Goal: Check status: Check status

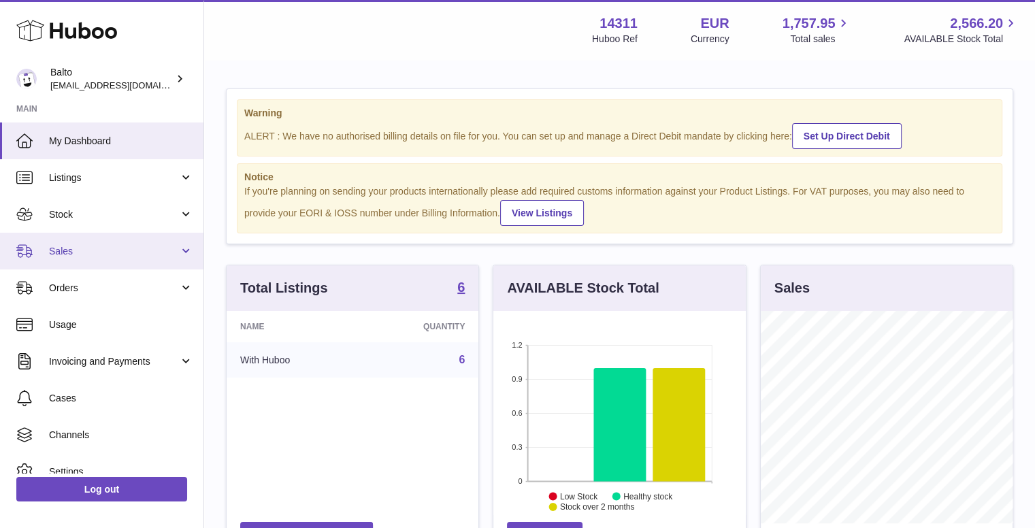
scroll to position [212, 253]
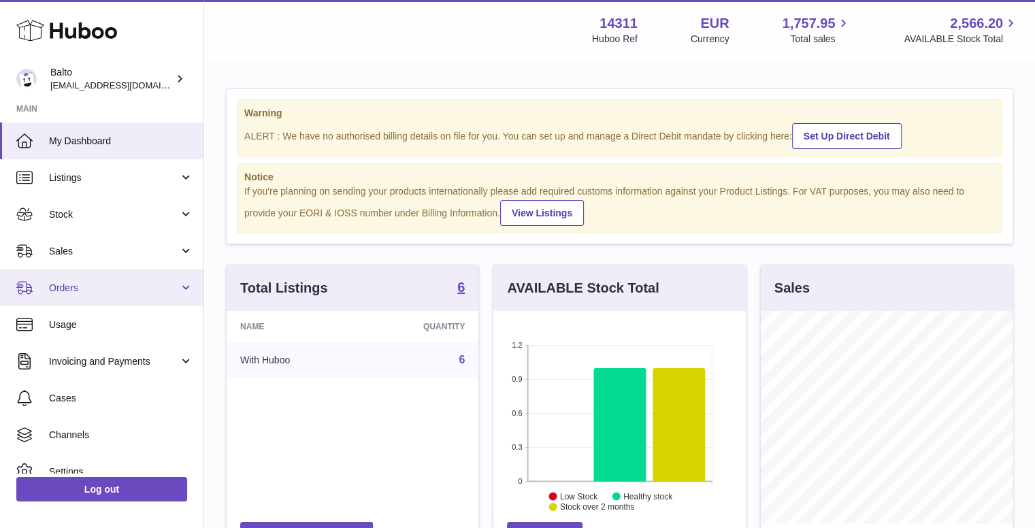
click at [103, 282] on span "Orders" at bounding box center [114, 288] width 130 height 13
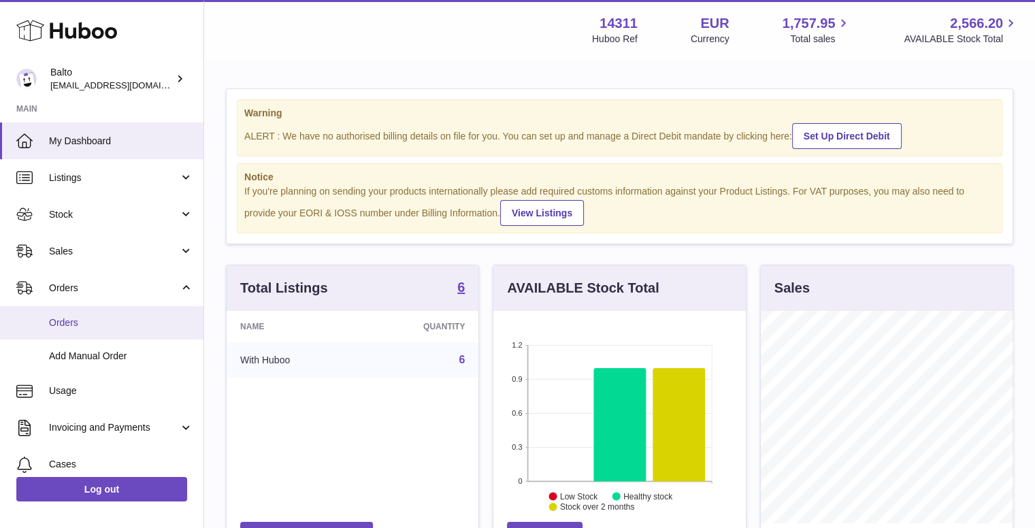
click at [109, 327] on span "Orders" at bounding box center [121, 322] width 144 height 13
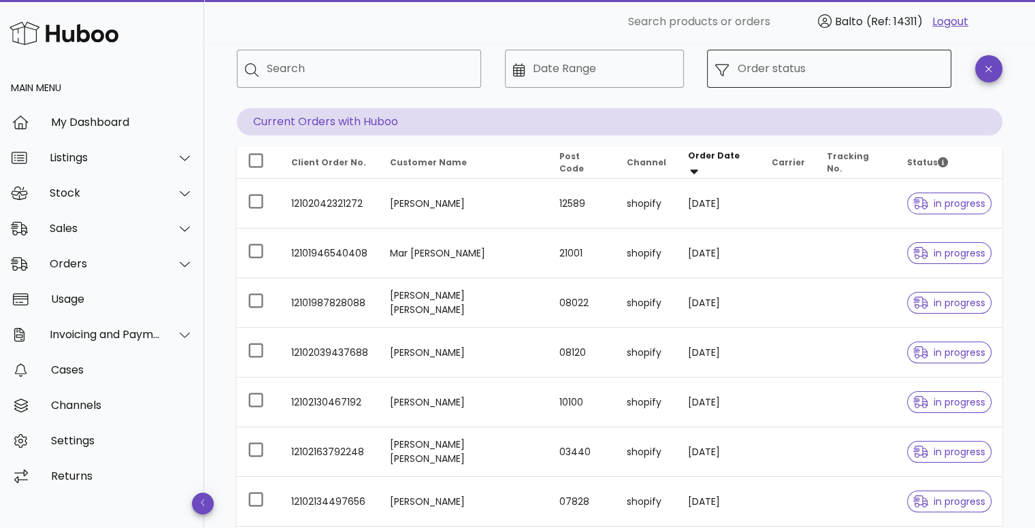
scroll to position [68, 0]
click at [767, 68] on input "Order status" at bounding box center [840, 71] width 206 height 22
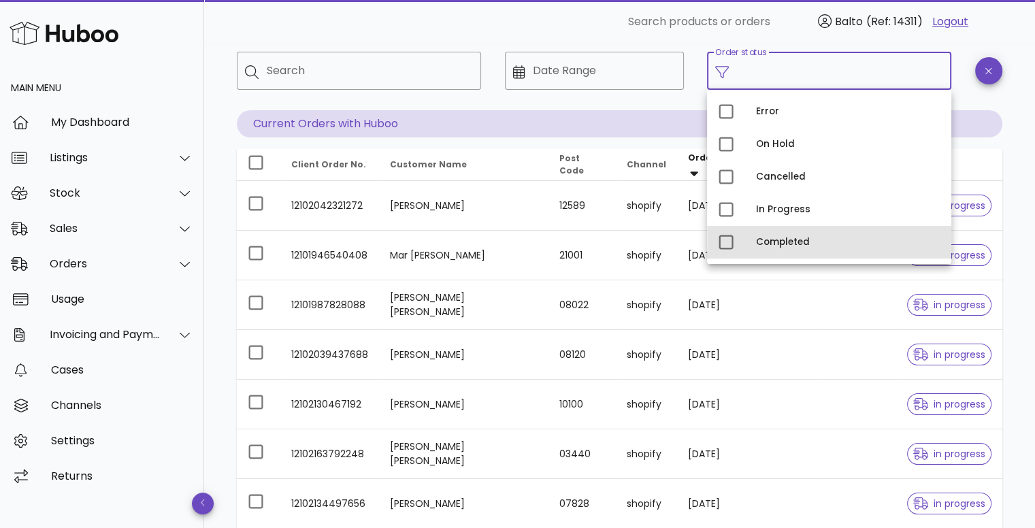
click at [775, 237] on div "Completed" at bounding box center [848, 242] width 184 height 11
type input "**********"
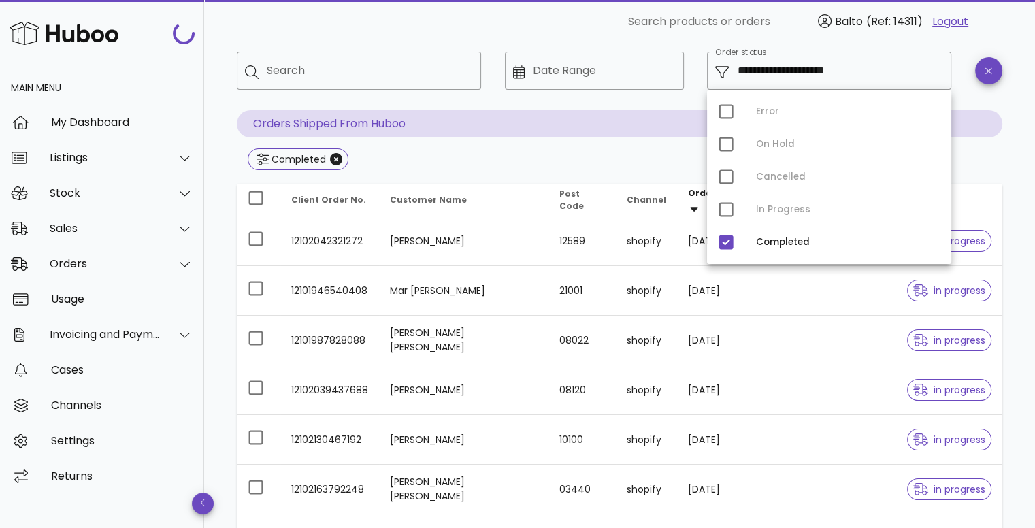
click at [640, 102] on div at bounding box center [594, 100] width 163 height 10
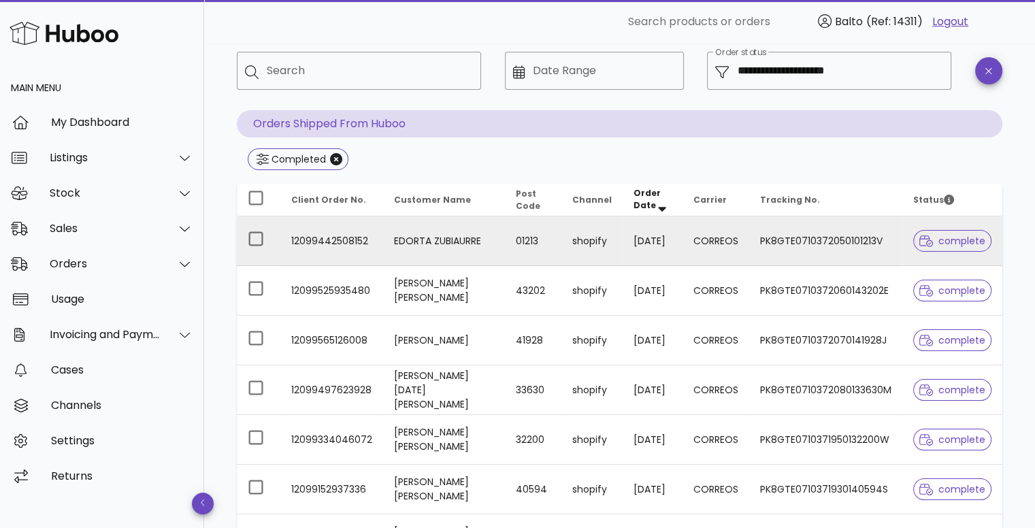
click at [353, 242] on td "12099442508152" at bounding box center [331, 241] width 103 height 50
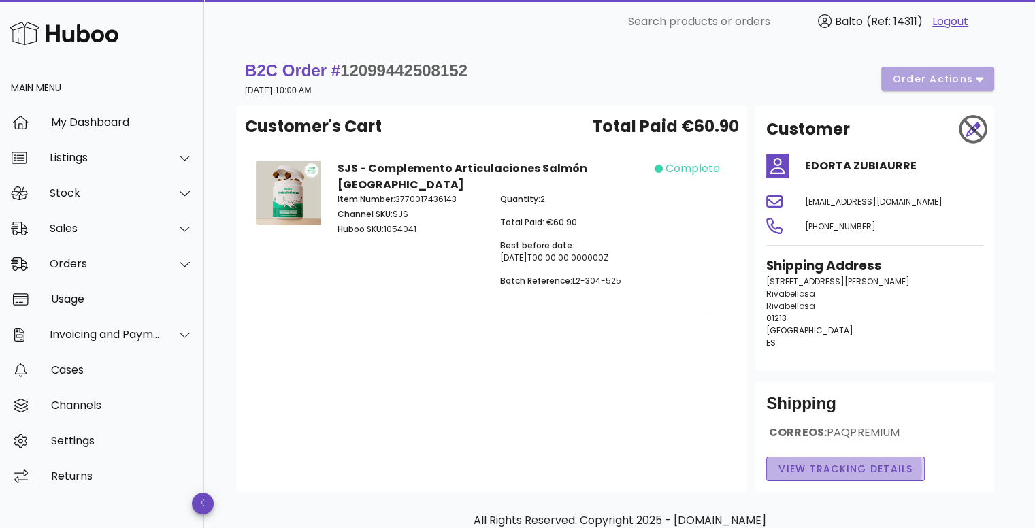
click at [820, 479] on button "View Tracking details" at bounding box center [845, 469] width 159 height 25
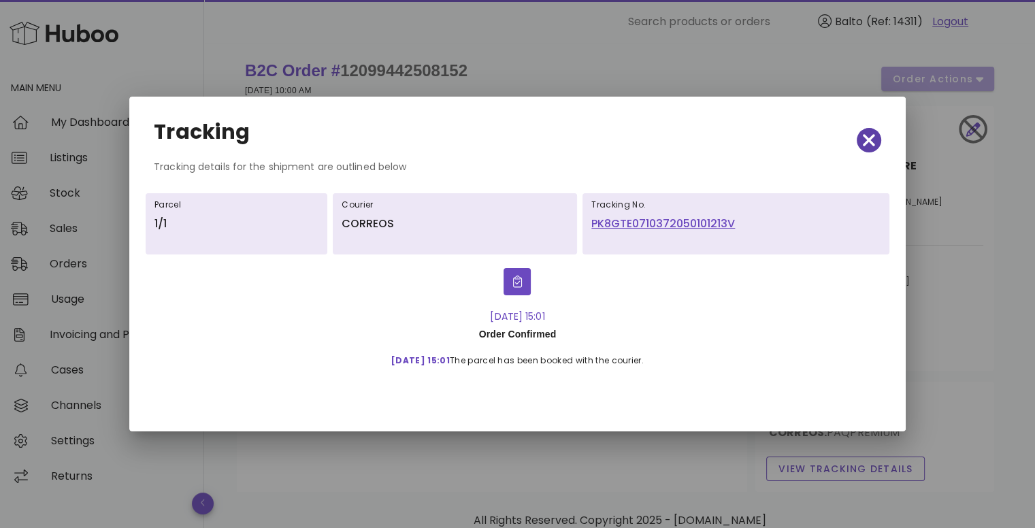
click at [866, 134] on icon "button" at bounding box center [869, 140] width 12 height 19
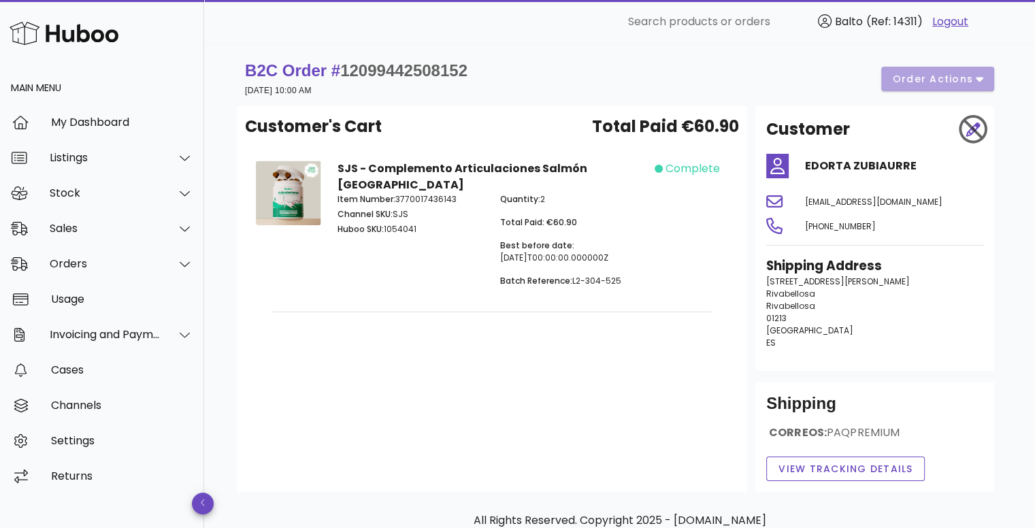
scroll to position [68, 0]
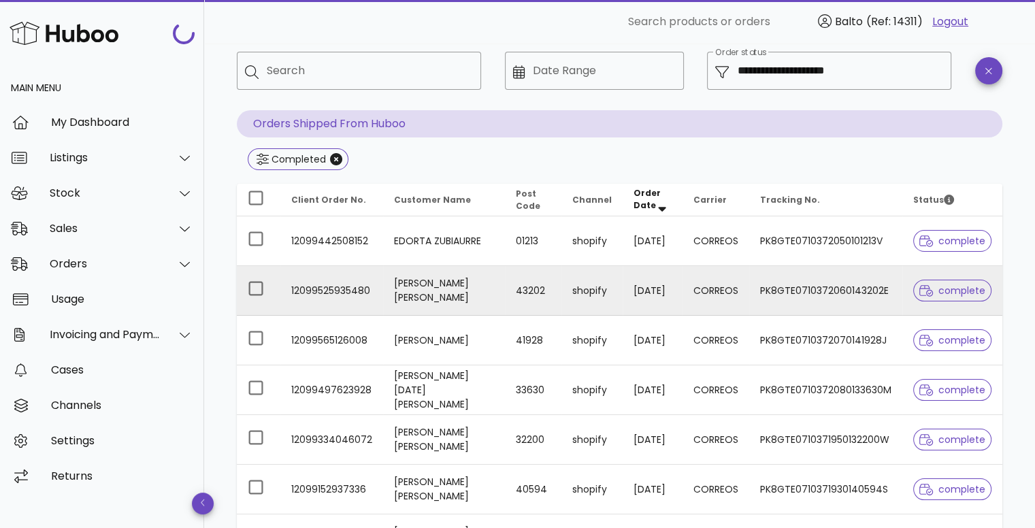
click at [947, 293] on span "complete" at bounding box center [952, 291] width 66 height 10
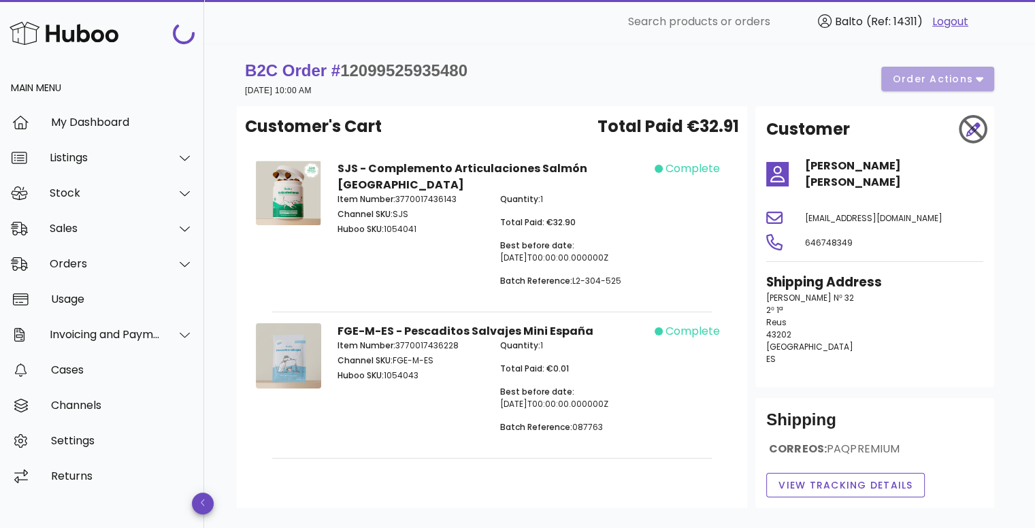
scroll to position [68, 0]
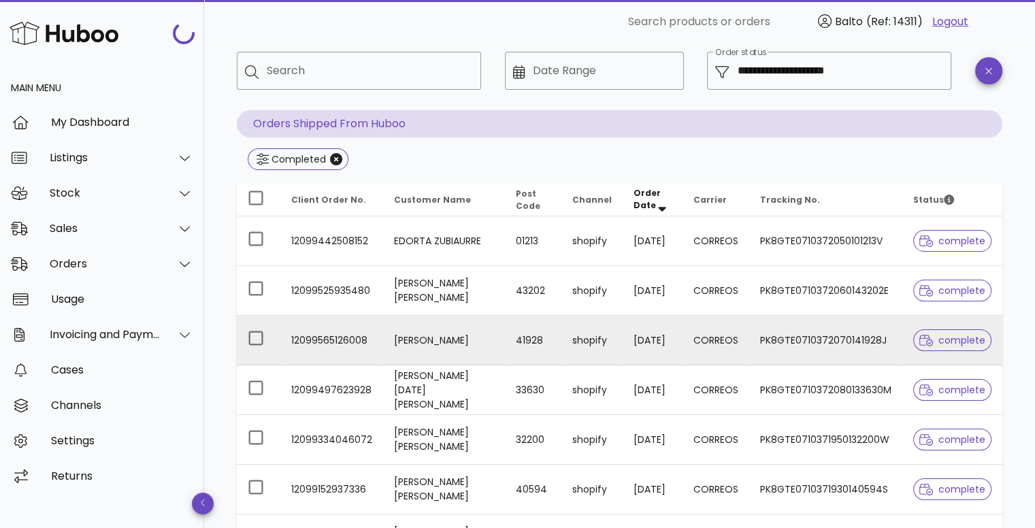
click at [969, 344] on span "complete" at bounding box center [952, 341] width 66 height 10
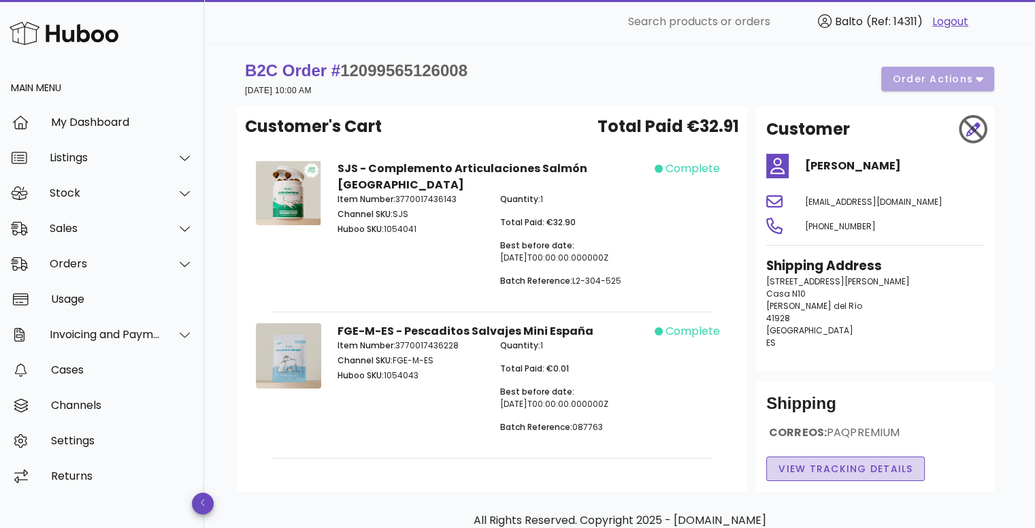
click at [853, 463] on span "View Tracking details" at bounding box center [845, 469] width 135 height 14
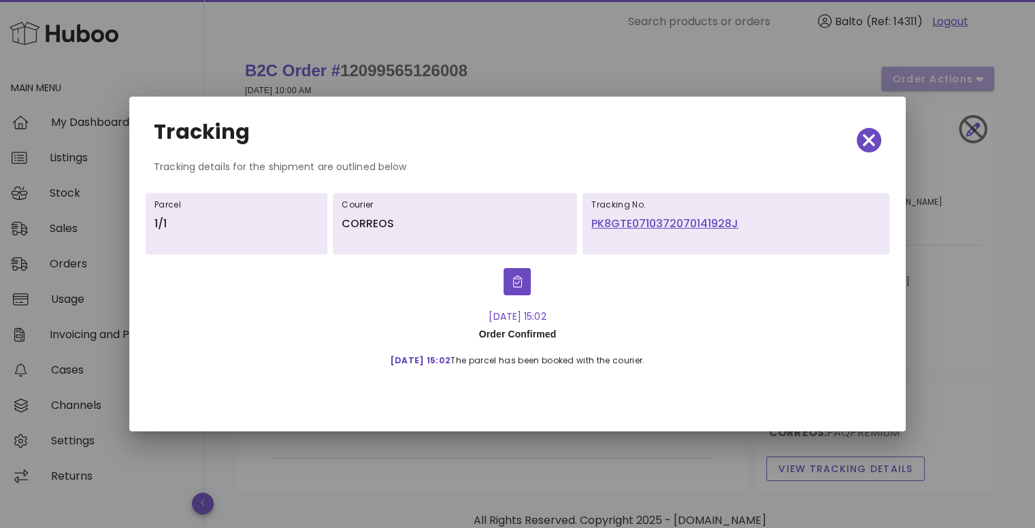
drag, startPoint x: 566, startPoint y: 312, endPoint x: 536, endPoint y: 315, distance: 30.8
click at [536, 315] on div "25-Sep-25, 15:02" at bounding box center [518, 316] width 276 height 15
click at [660, 394] on div "25-Sep-25, 15:02 Order Confirmed 25-Sep, 15:02 The parcel has been booked with …" at bounding box center [517, 335] width 738 height 144
click at [464, 435] on div at bounding box center [517, 264] width 1035 height 528
click at [879, 136] on span "button" at bounding box center [869, 140] width 25 height 19
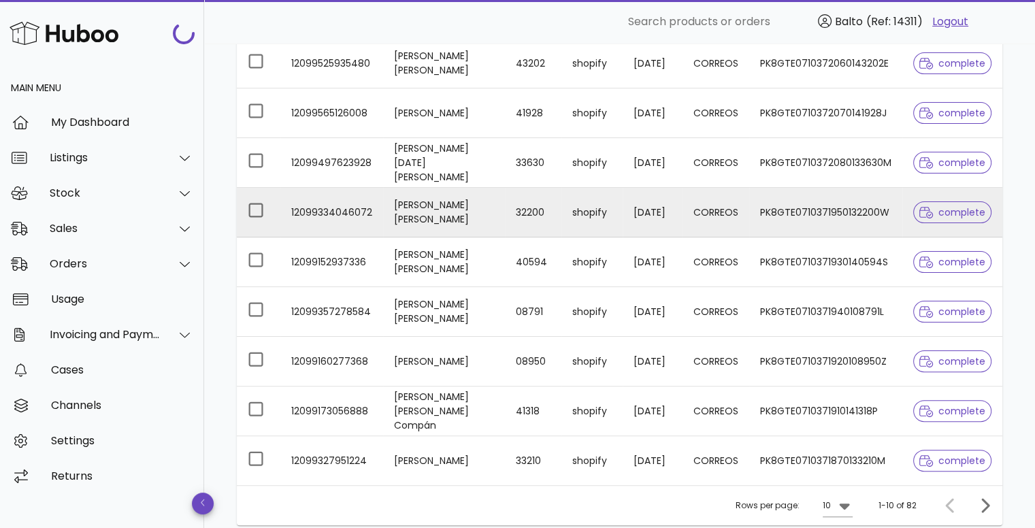
scroll to position [340, 0]
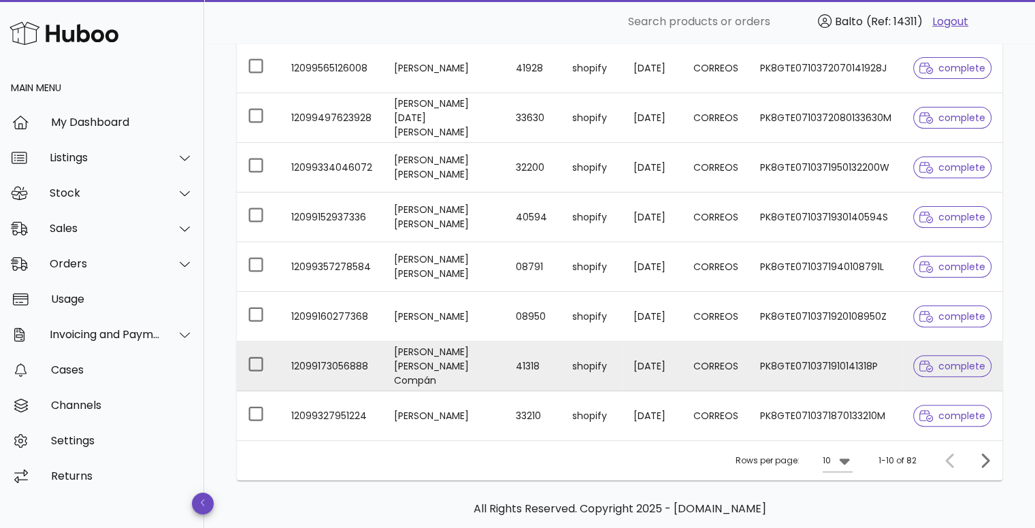
click at [945, 361] on span "complete" at bounding box center [952, 366] width 66 height 10
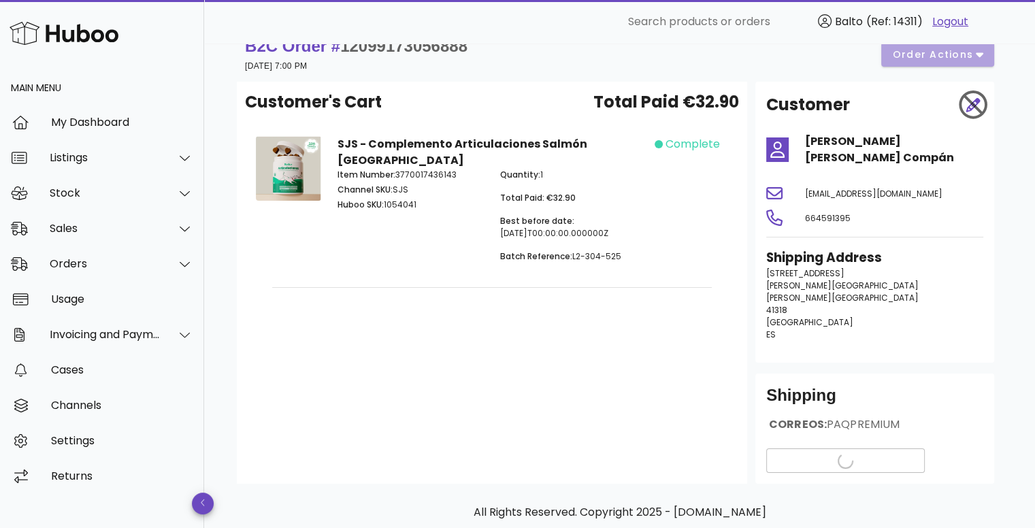
scroll to position [68, 0]
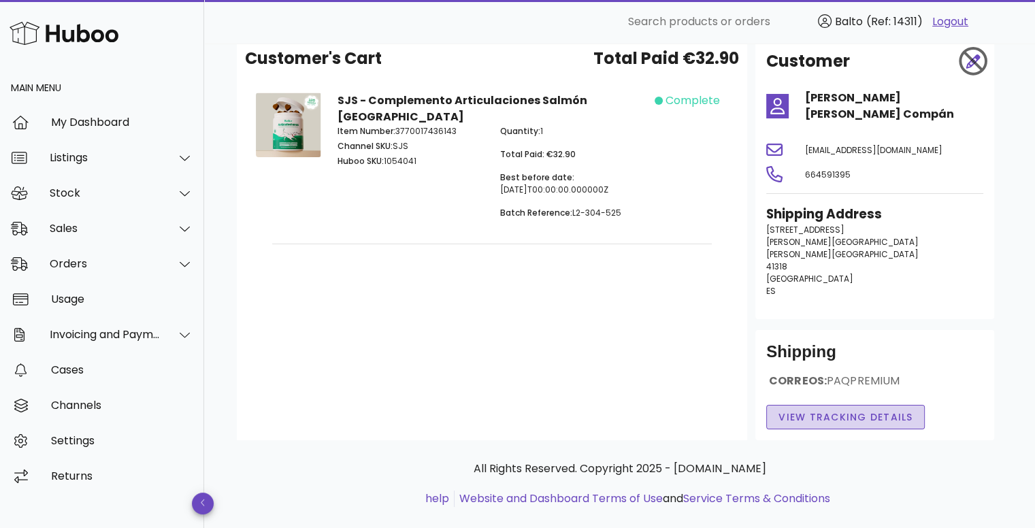
click at [838, 412] on span "View Tracking details" at bounding box center [845, 417] width 135 height 14
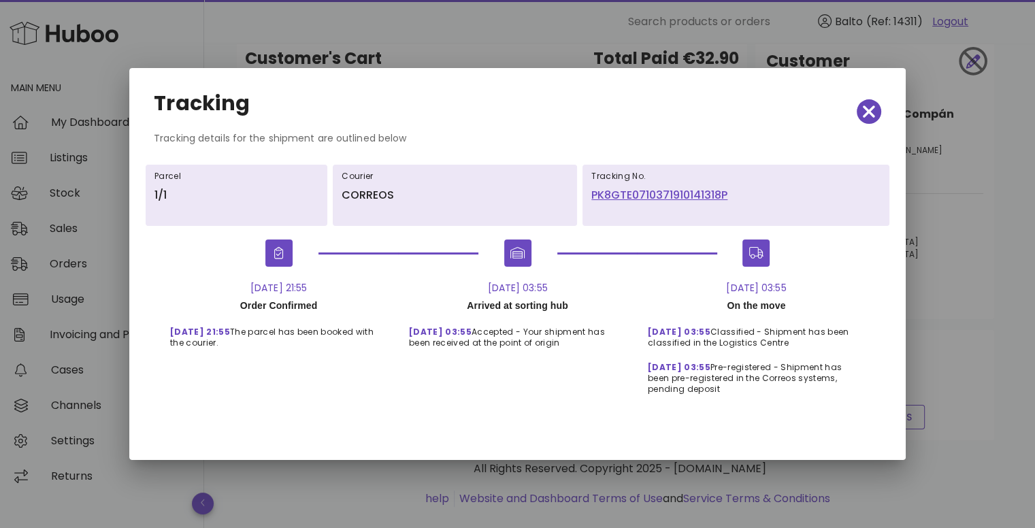
drag, startPoint x: 868, startPoint y: 123, endPoint x: 868, endPoint y: 115, distance: 8.2
click at [868, 123] on div "Tracking" at bounding box center [517, 112] width 749 height 60
click at [866, 107] on icon "button" at bounding box center [869, 111] width 12 height 12
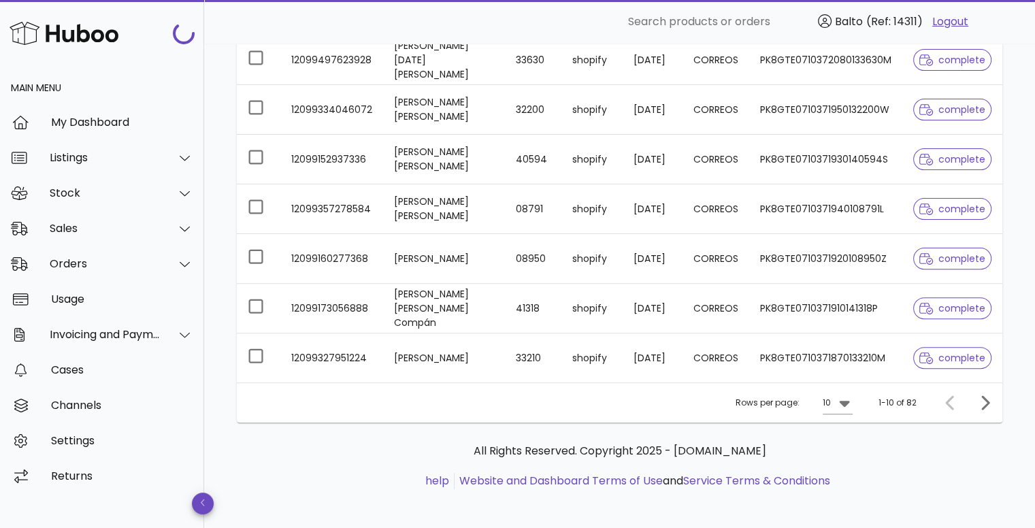
scroll to position [402, 0]
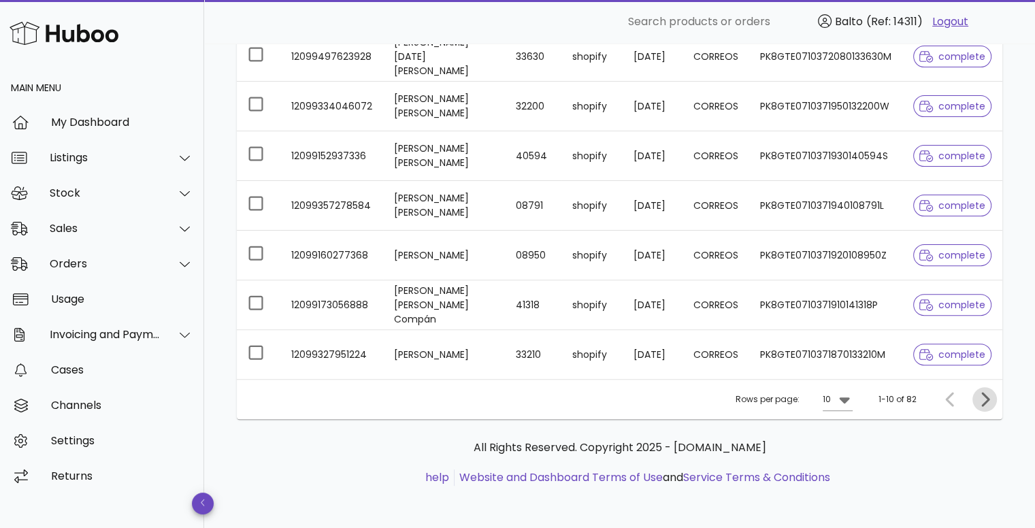
click at [987, 401] on icon "Next page" at bounding box center [985, 399] width 8 height 14
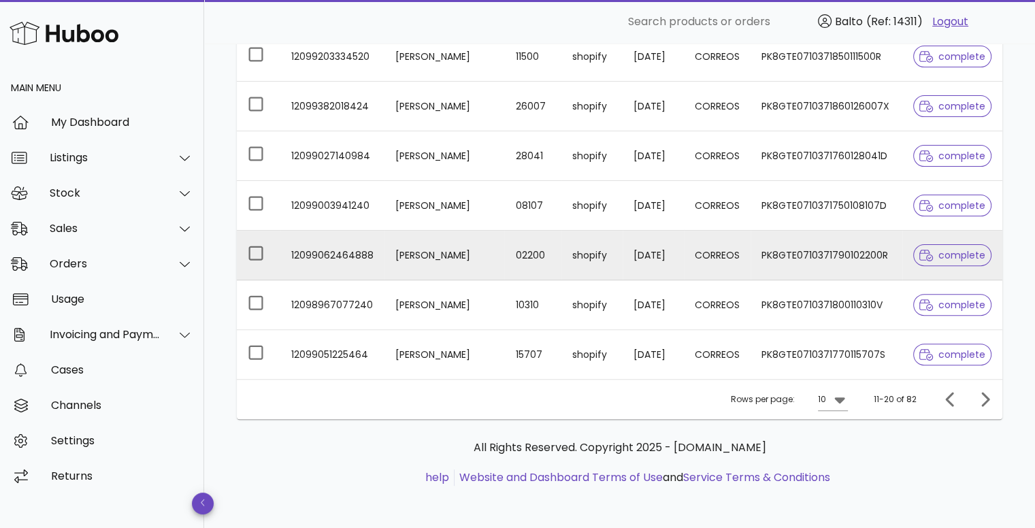
click at [956, 250] on span "complete" at bounding box center [952, 255] width 66 height 10
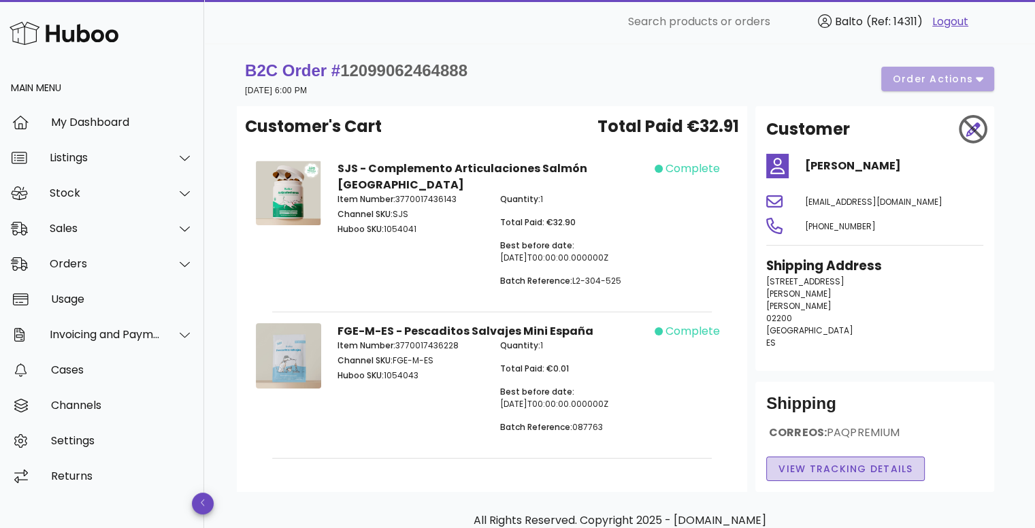
click at [836, 465] on span "View Tracking details" at bounding box center [845, 469] width 135 height 14
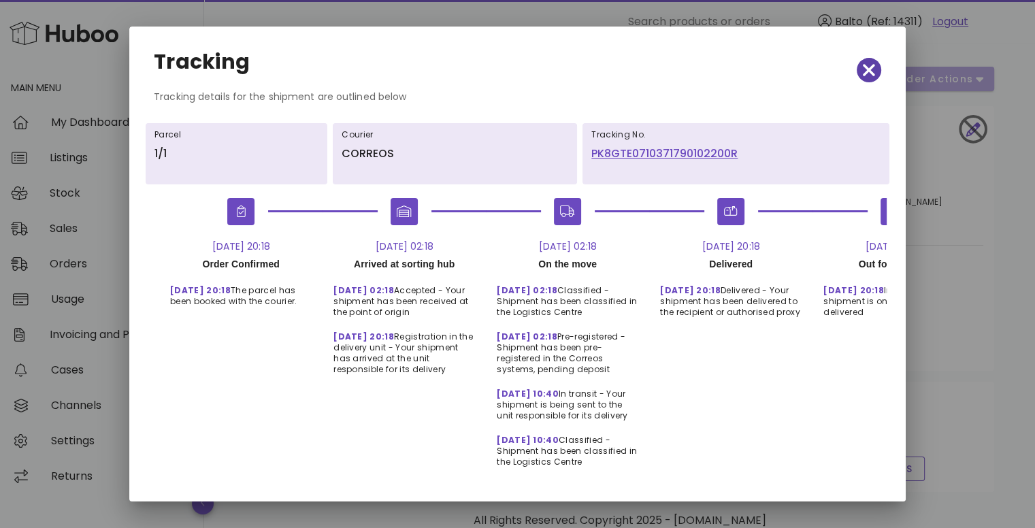
click at [863, 73] on icon "button" at bounding box center [869, 70] width 12 height 19
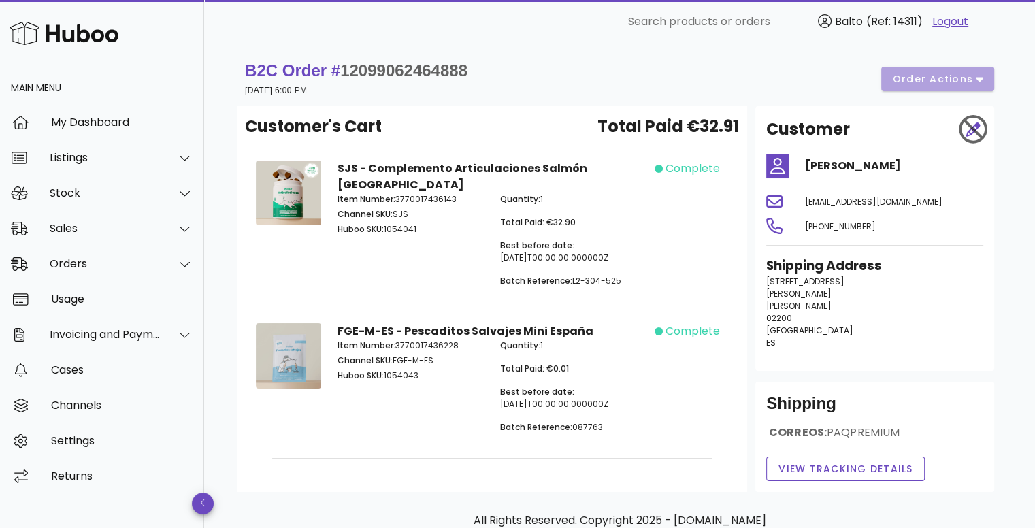
scroll to position [402, 0]
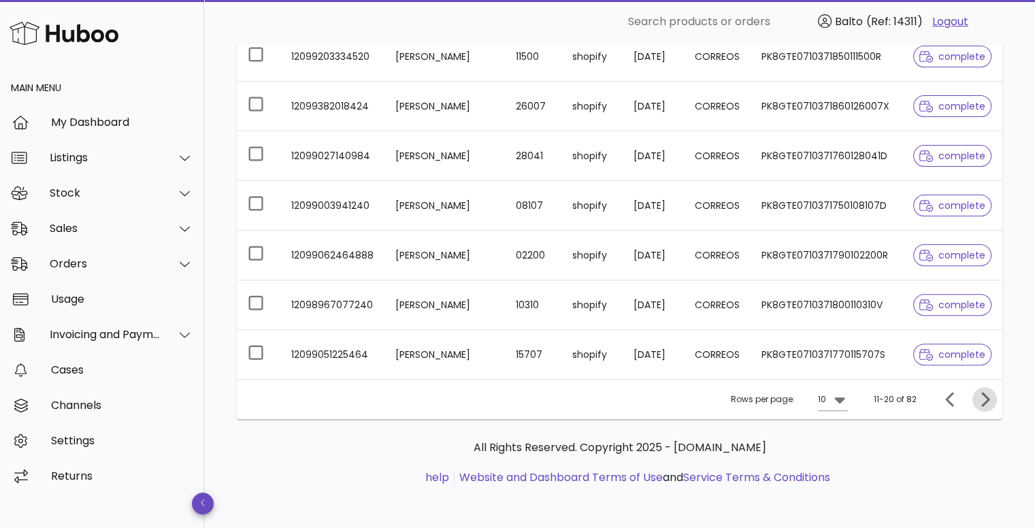
click at [977, 397] on icon "Next page" at bounding box center [985, 399] width 16 height 16
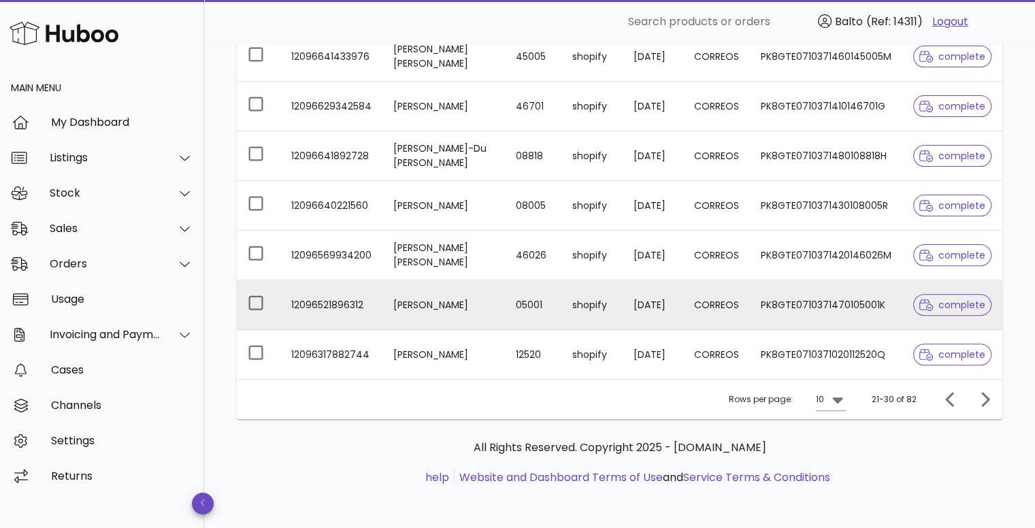
click at [935, 303] on div at bounding box center [928, 305] width 19 height 14
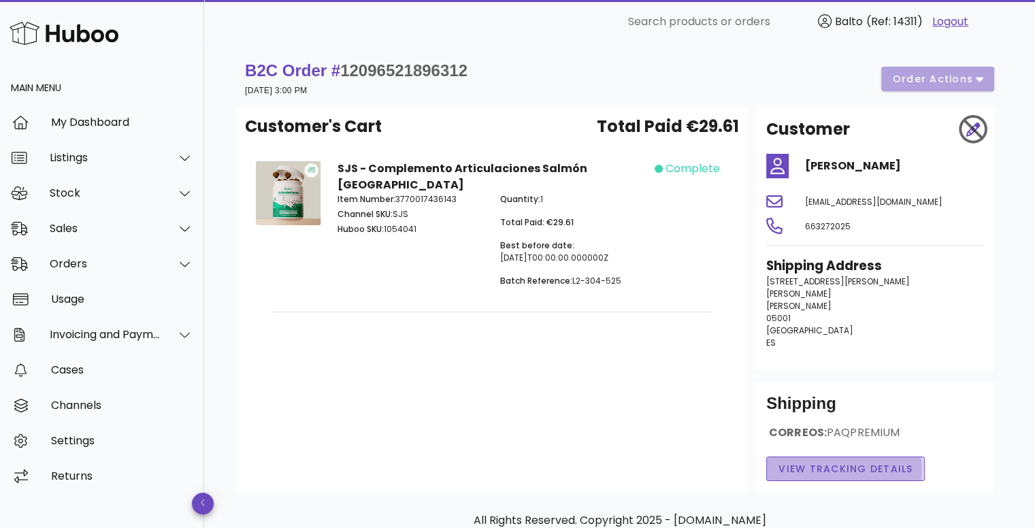
click at [828, 463] on span "View Tracking details" at bounding box center [845, 469] width 135 height 14
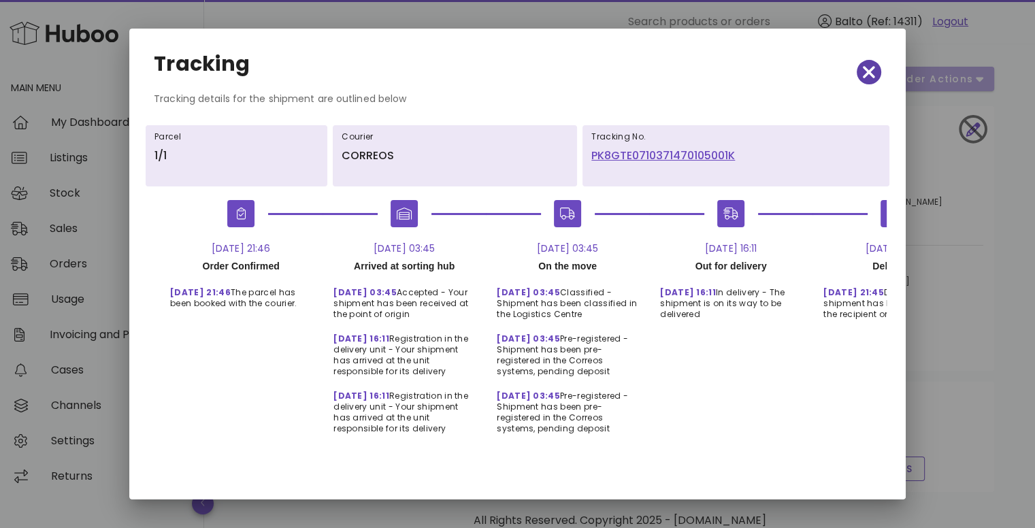
click at [864, 68] on icon "button" at bounding box center [869, 72] width 12 height 19
